Goal: Task Accomplishment & Management: Use online tool/utility

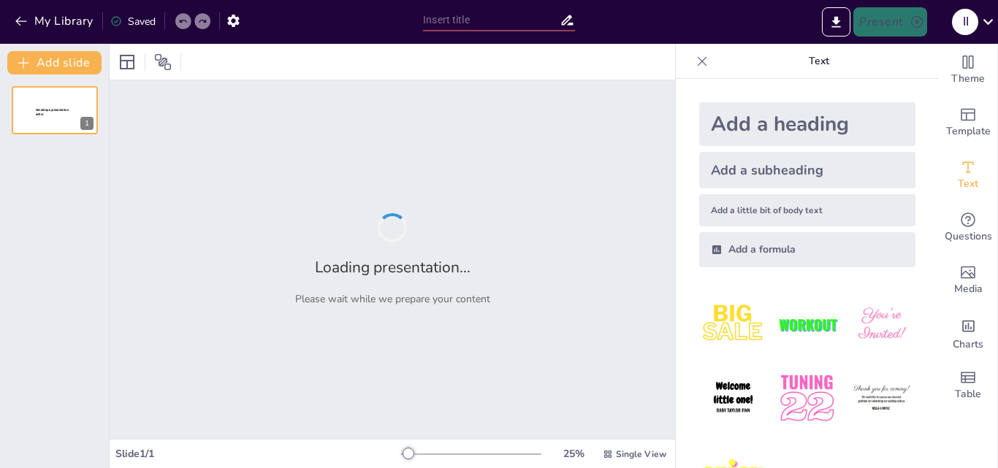
type input "Imported Wawasan Kebangsaan.pptx"
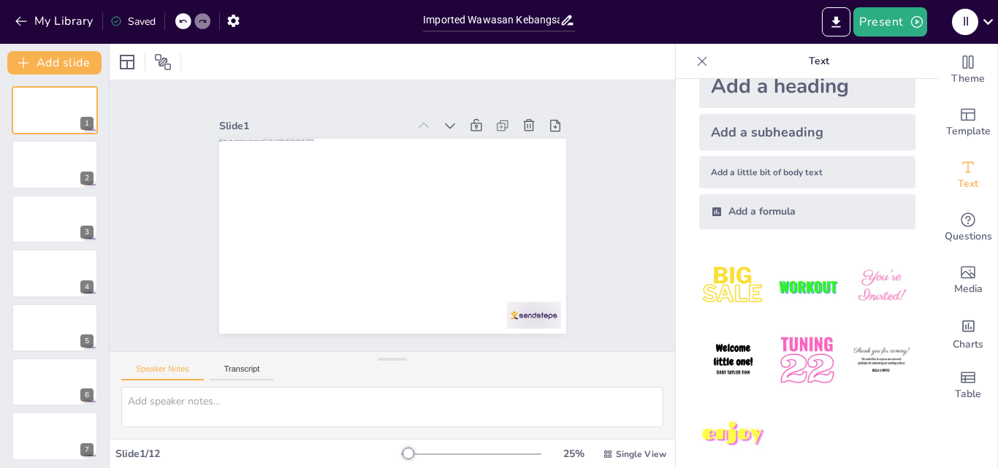
scroll to position [55, 0]
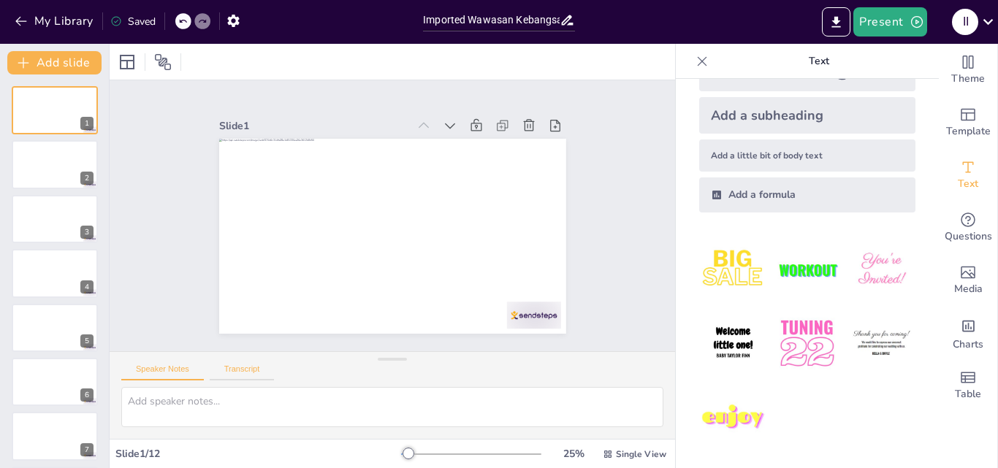
click at [246, 367] on button "Transcript" at bounding box center [242, 372] width 65 height 16
click at [163, 372] on button "Speaker Notes" at bounding box center [162, 372] width 83 height 16
click at [256, 370] on button "Transcript" at bounding box center [242, 372] width 65 height 16
click at [161, 61] on icon at bounding box center [163, 62] width 18 height 18
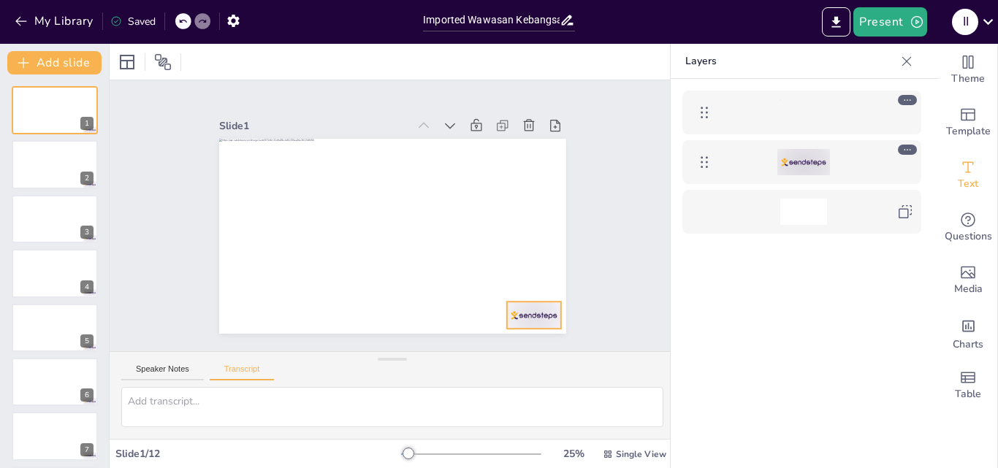
click at [820, 153] on div at bounding box center [803, 162] width 53 height 26
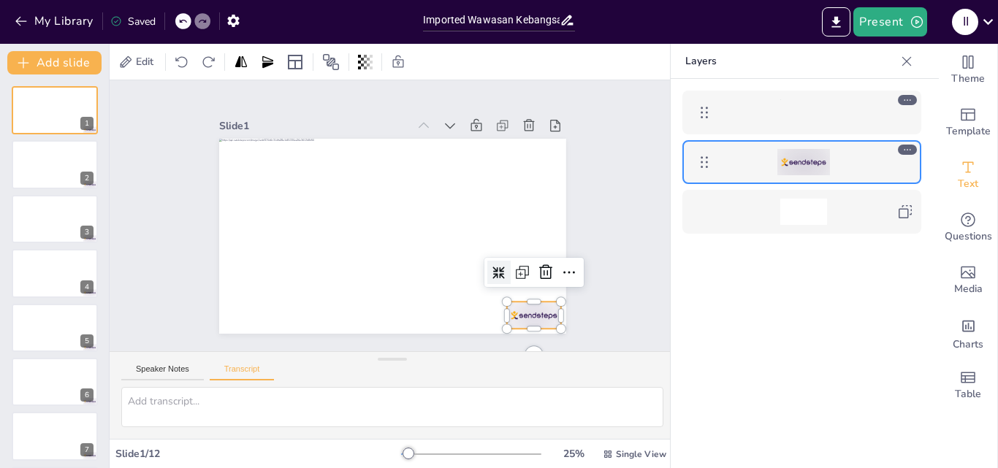
click at [911, 148] on icon at bounding box center [907, 150] width 10 height 10
click at [857, 294] on div at bounding box center [801, 295] width 262 height 433
click at [50, 24] on button "My Library" at bounding box center [55, 20] width 88 height 23
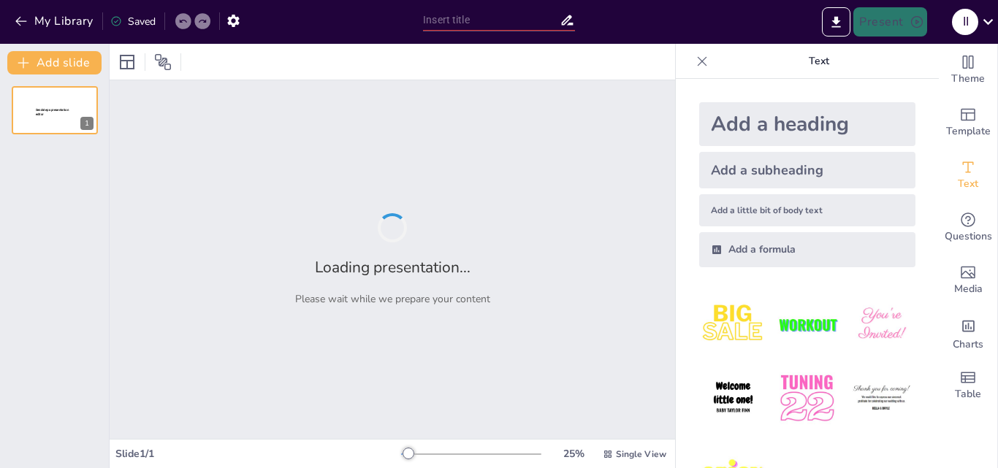
type input "Aksi Nyata: Implementasi Bela Negara dalam Kehidupan Sehari-hari"
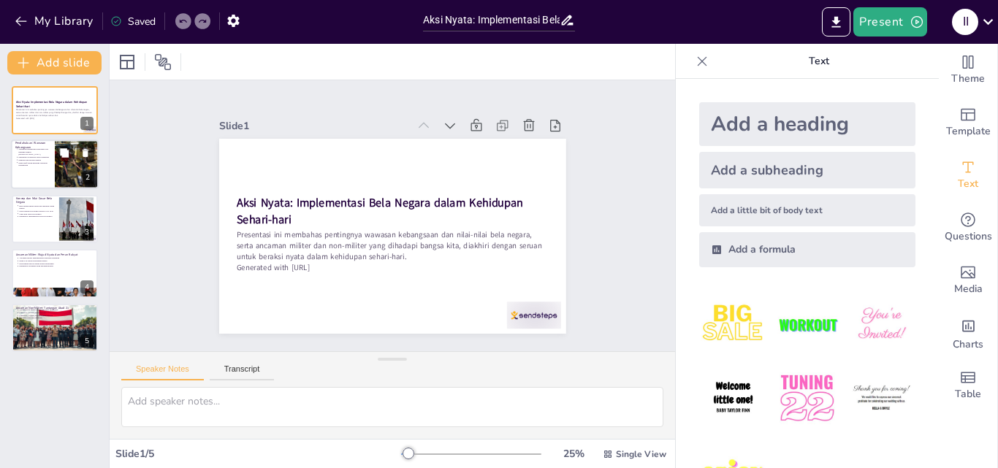
click at [74, 169] on div at bounding box center [77, 165] width 88 height 50
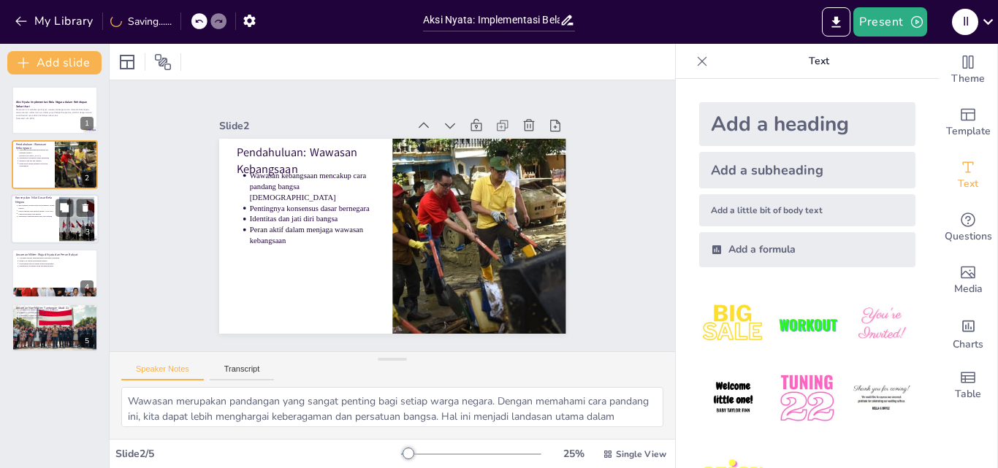
click at [74, 225] on div at bounding box center [77, 218] width 87 height 45
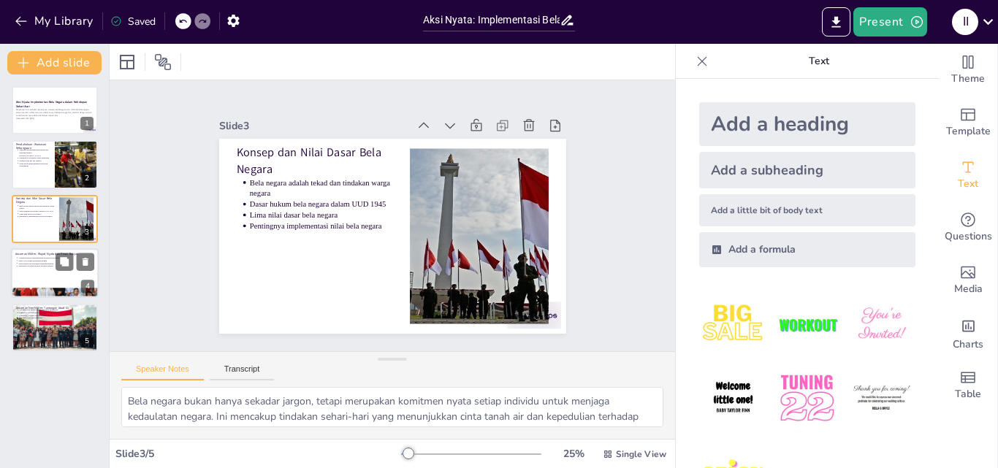
click at [47, 271] on div at bounding box center [55, 273] width 88 height 50
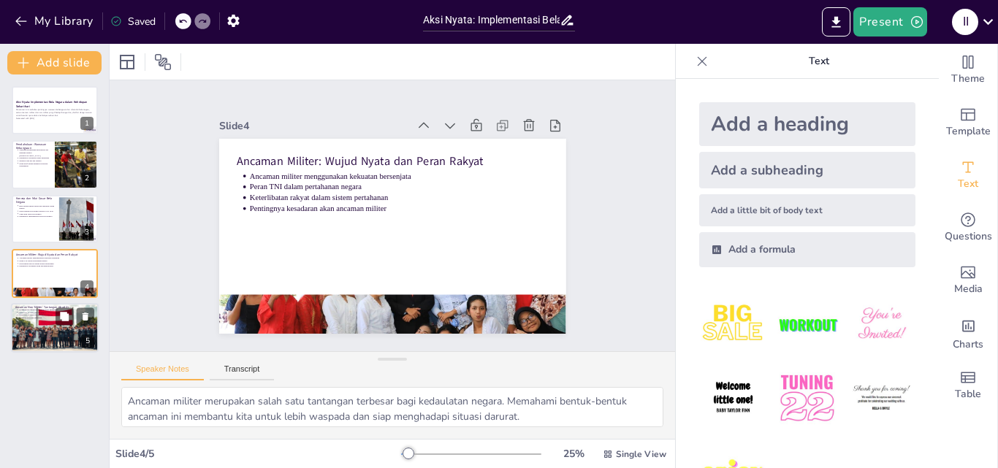
click at [44, 342] on div at bounding box center [55, 328] width 88 height 50
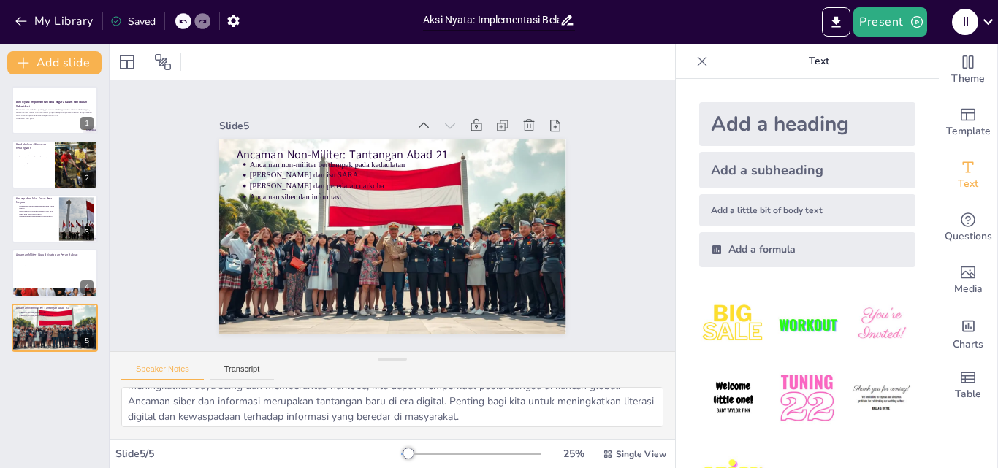
scroll to position [96, 0]
click at [690, 69] on div at bounding box center [701, 61] width 23 height 23
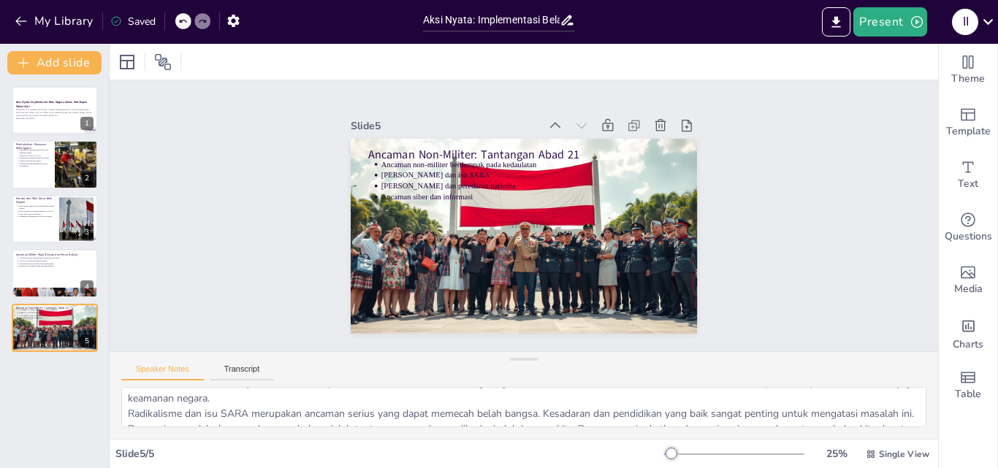
scroll to position [0, 0]
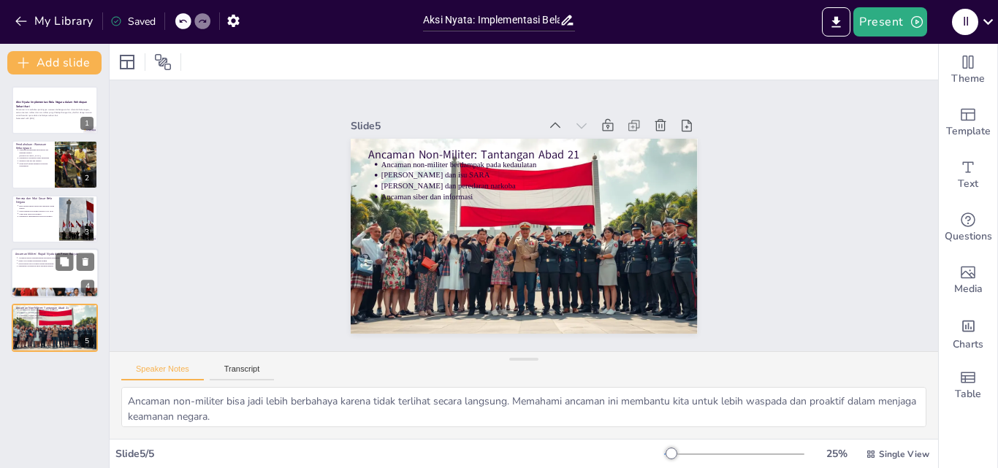
click at [27, 267] on p "Pentingnya kesadaran akan ancaman militer" at bounding box center [56, 266] width 76 height 3
type textarea "Ancaman militer merupakan salah satu tantangan terbesar bagi kedaulatan negara.…"
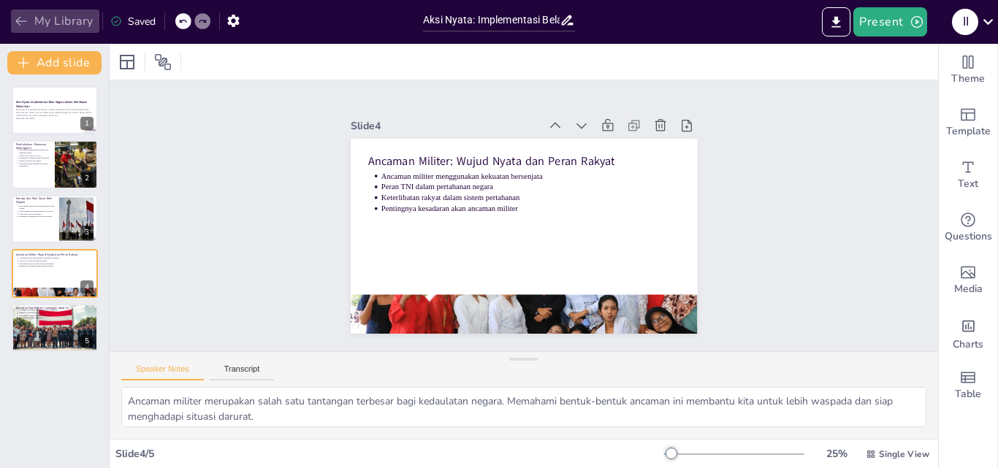
click at [23, 26] on icon "button" at bounding box center [21, 21] width 15 height 15
